Goal: Information Seeking & Learning: Learn about a topic

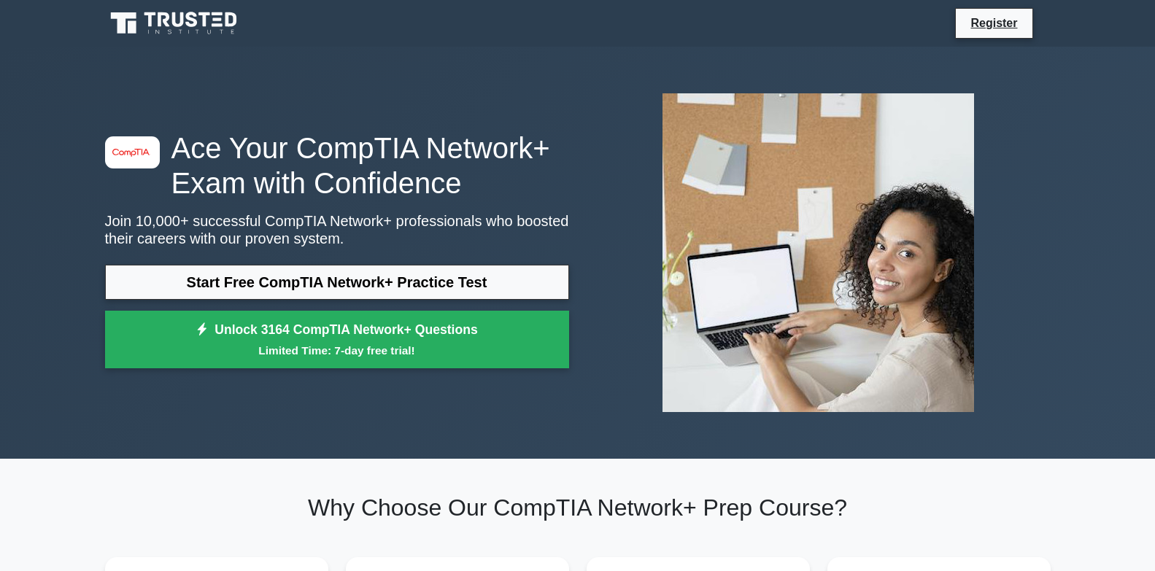
drag, startPoint x: 0, startPoint y: 0, endPoint x: 593, endPoint y: 371, distance: 699.9
click at [593, 371] on div "image/svg+xml Ace Your CompTIA Network+ Exam with Confidence Join 10,000+ succe…" at bounding box center [577, 253] width 963 height 342
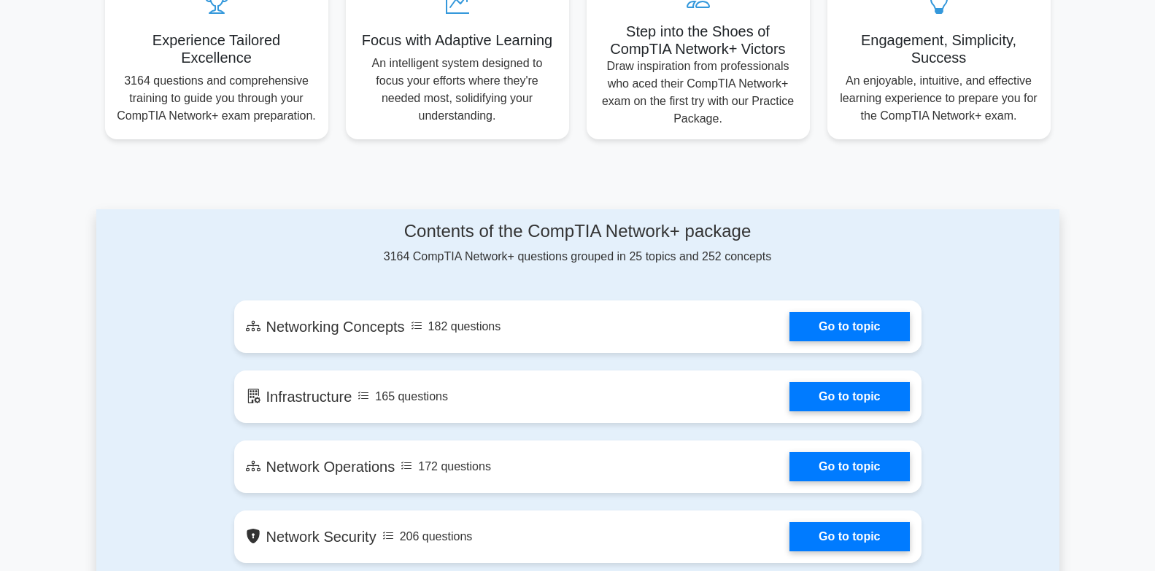
scroll to position [584, 0]
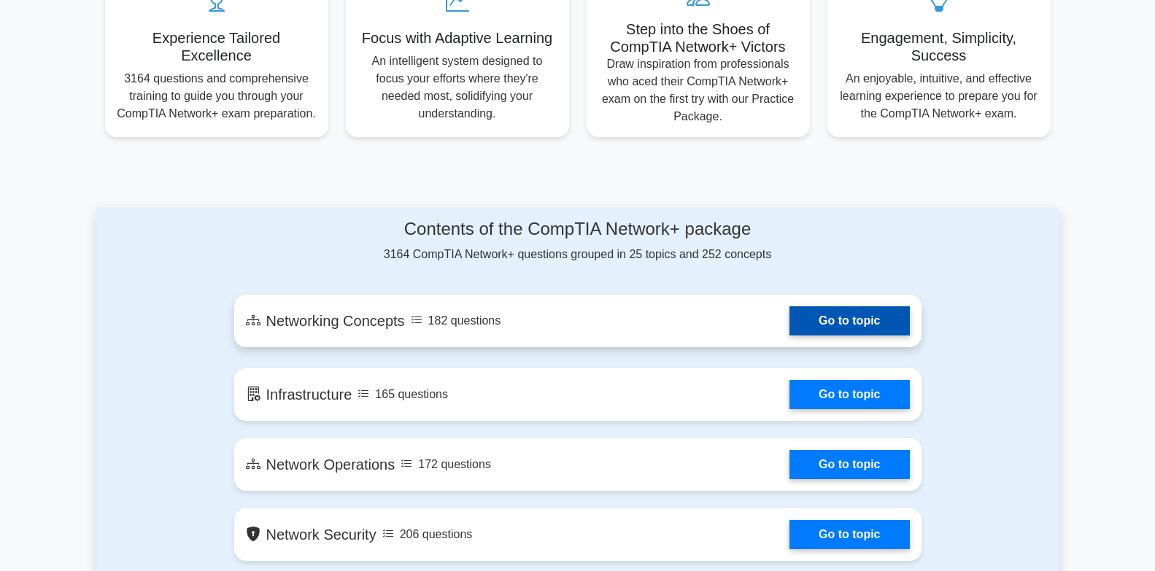
click at [814, 314] on link "Go to topic" at bounding box center [850, 320] width 120 height 29
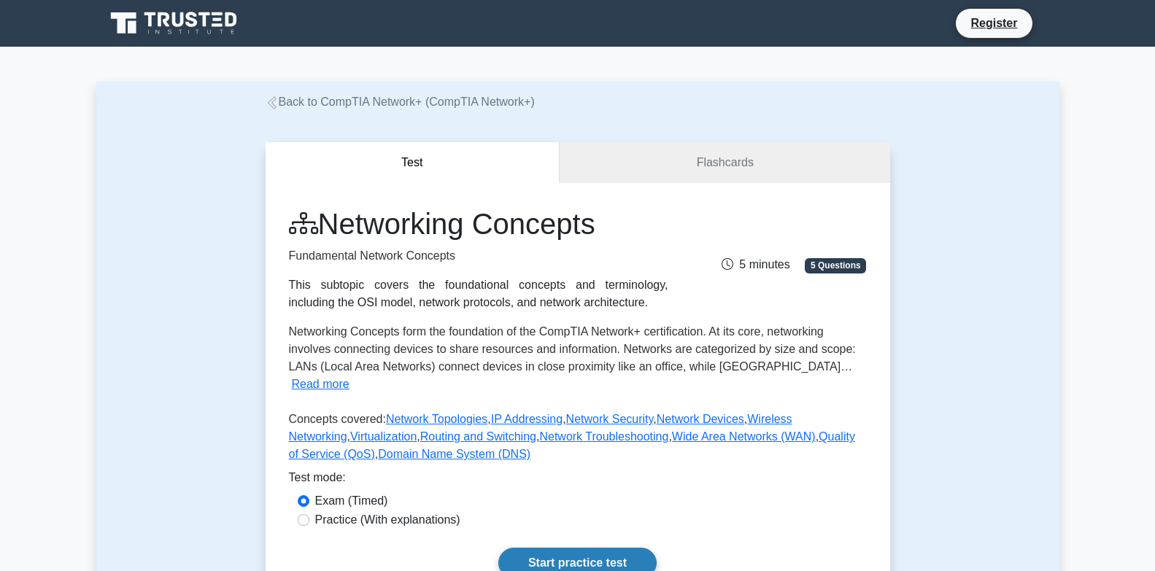
click at [582, 548] on link "Start practice test" at bounding box center [577, 563] width 158 height 31
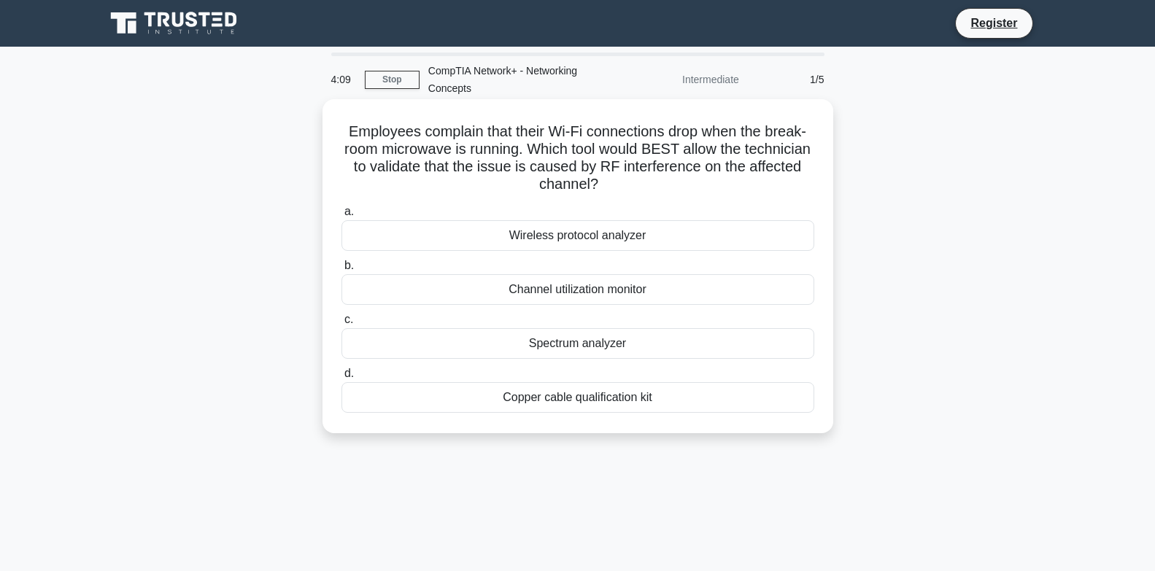
click at [569, 233] on div "Wireless protocol analyzer" at bounding box center [577, 235] width 473 height 31
click at [341, 217] on input "a. Wireless protocol analyzer" at bounding box center [341, 211] width 0 height 9
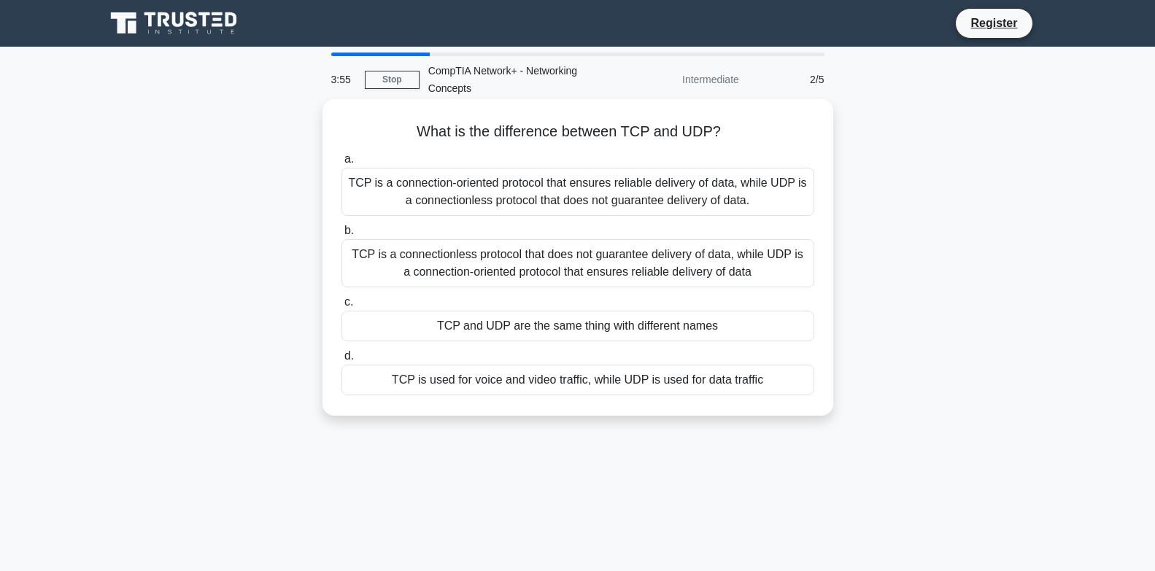
click at [545, 266] on div "TCP is a connectionless protocol that does not guarantee delivery of data, whil…" at bounding box center [577, 263] width 473 height 48
click at [341, 236] on input "b. TCP is a connectionless protocol that does not guarantee delivery of data, w…" at bounding box center [341, 230] width 0 height 9
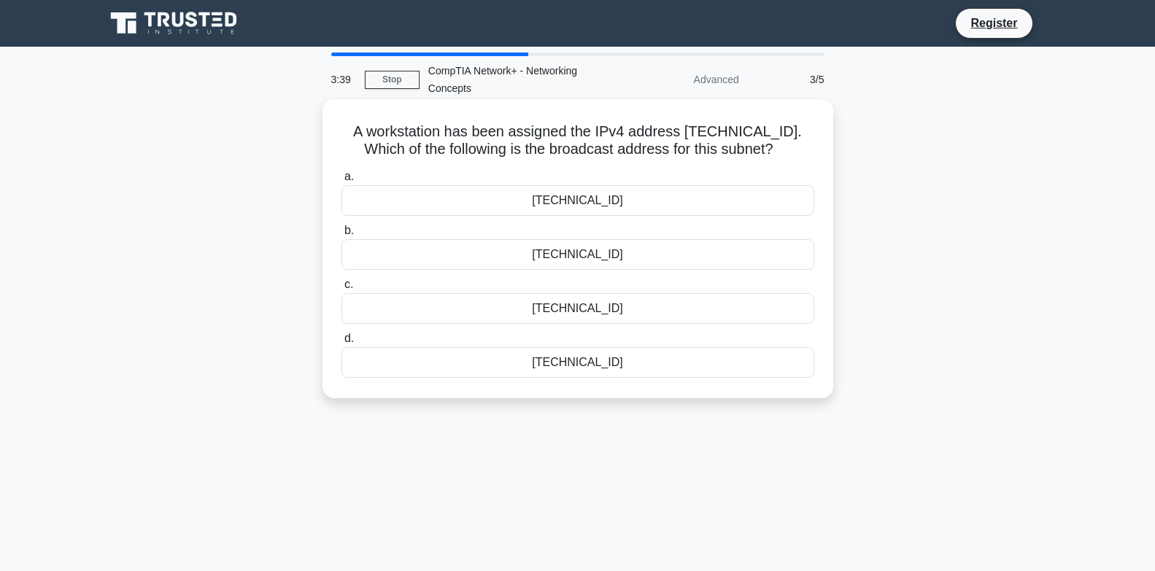
click at [591, 363] on div "192.168.12.223" at bounding box center [577, 362] width 473 height 31
click at [341, 344] on input "d. 192.168.12.223" at bounding box center [341, 338] width 0 height 9
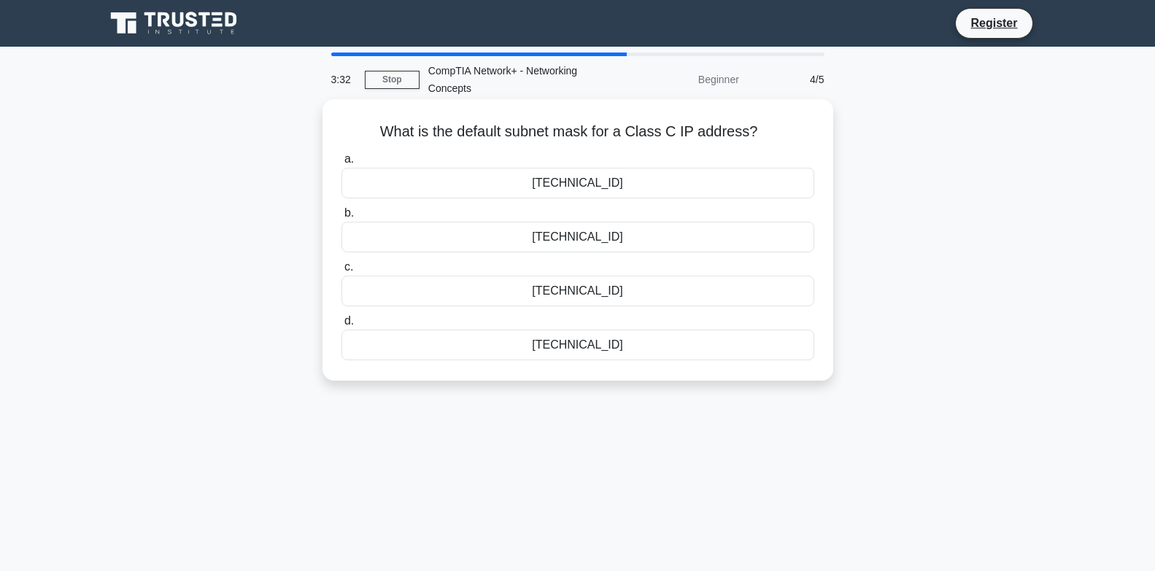
click at [590, 242] on div "255.255.255.0" at bounding box center [577, 237] width 473 height 31
click at [341, 218] on input "b. 255.255.255.0" at bounding box center [341, 213] width 0 height 9
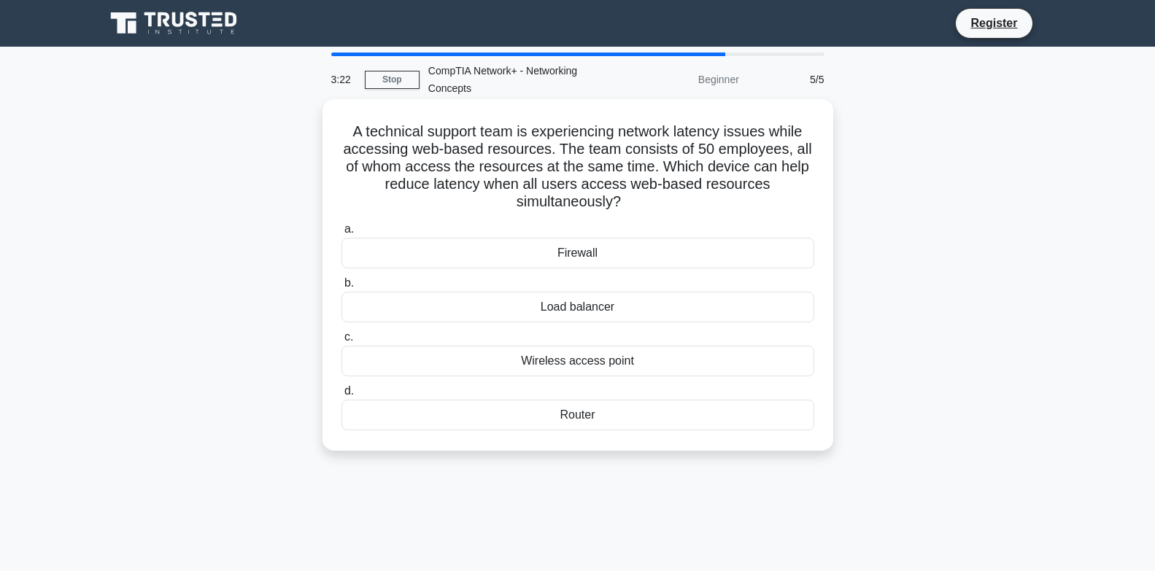
click at [562, 419] on div "Router" at bounding box center [577, 415] width 473 height 31
click at [341, 396] on input "d. Router" at bounding box center [341, 391] width 0 height 9
